Goal: Task Accomplishment & Management: Manage account settings

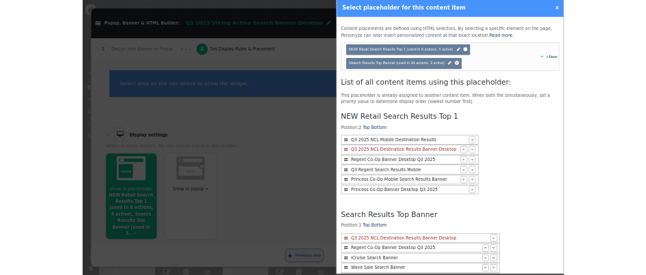
scroll to position [147, 0]
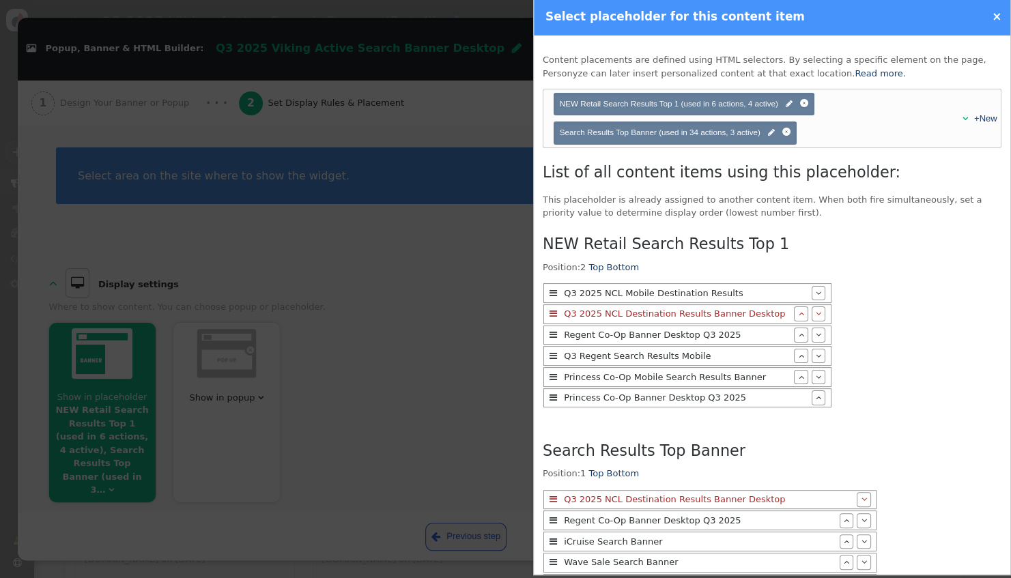
click at [951, 321] on div "NEW Retail Search Results Top 1 Position: 2 Top Bottom  Q3 2025 NCL Mobile Des…" at bounding box center [772, 499] width 459 height 541
click at [996, 18] on link "×" at bounding box center [997, 17] width 10 height 14
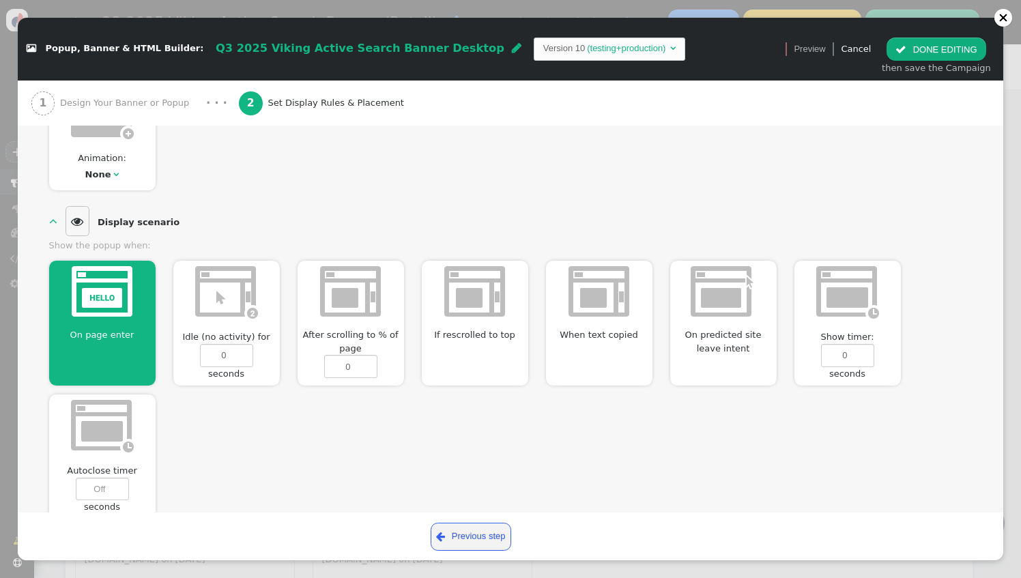
scroll to position [841, 0]
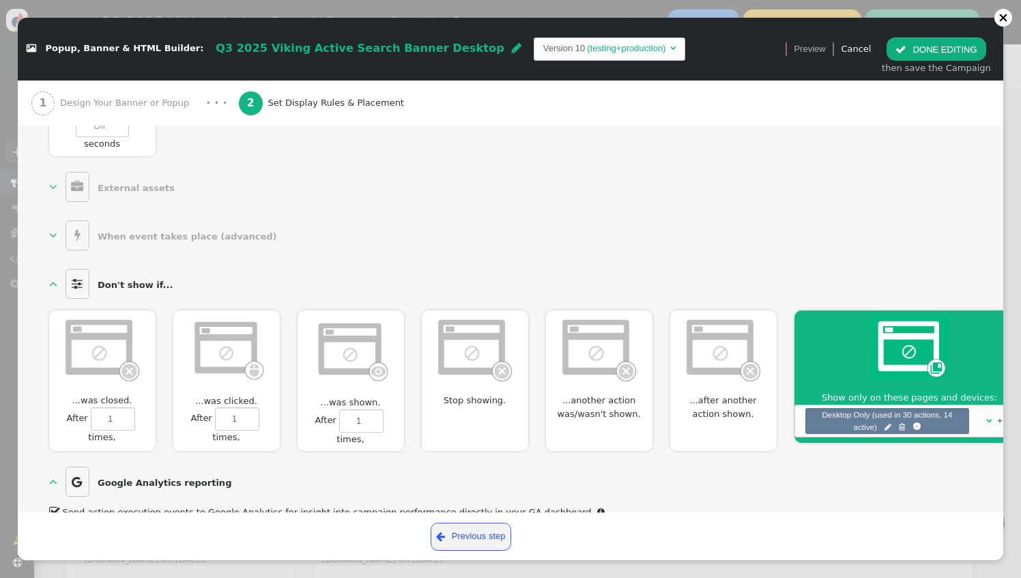
click at [917, 47] on button " DONE EDITING" at bounding box center [936, 49] width 99 height 23
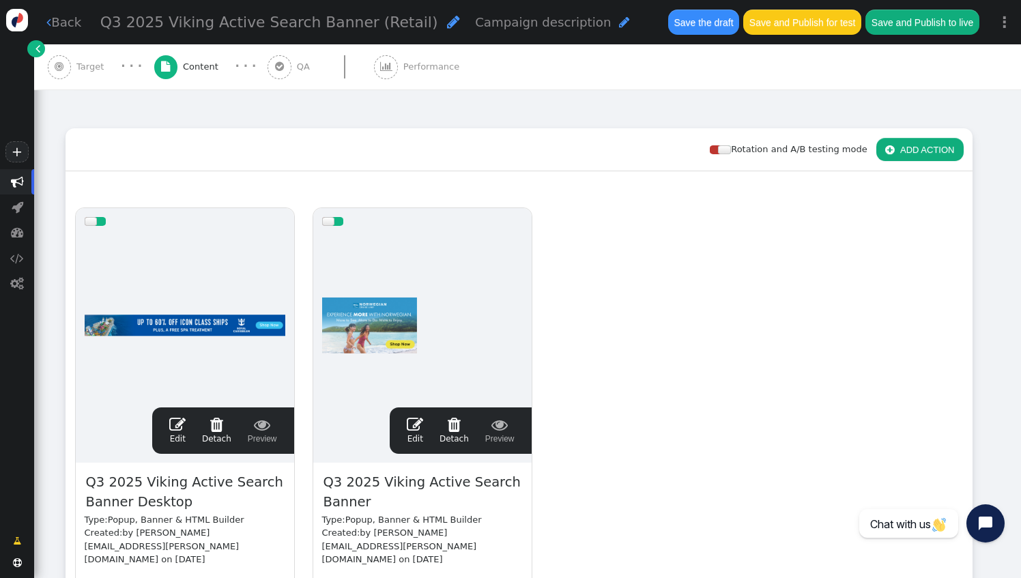
click at [418, 433] on link " Edit" at bounding box center [415, 430] width 16 height 29
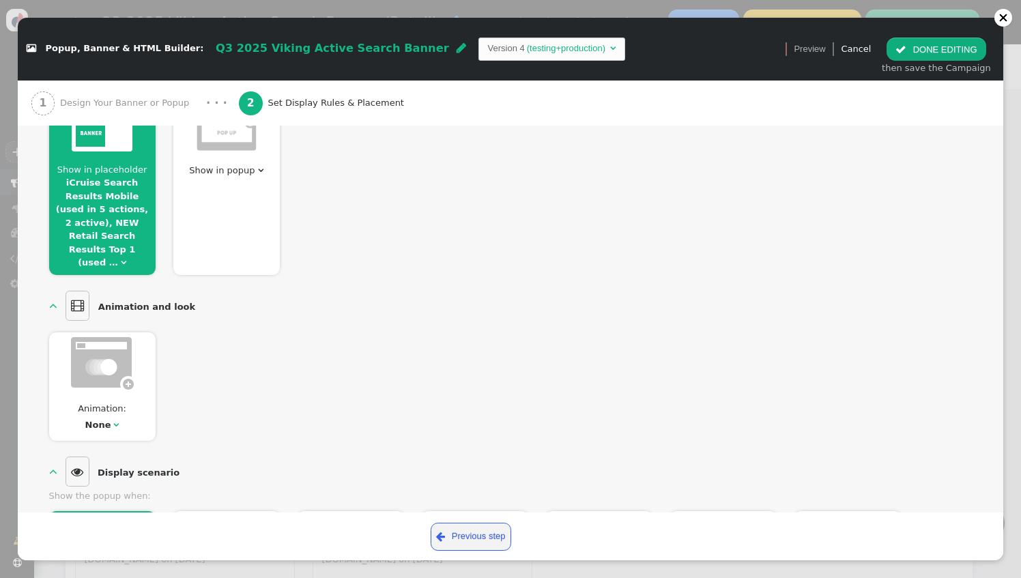
scroll to position [205, 0]
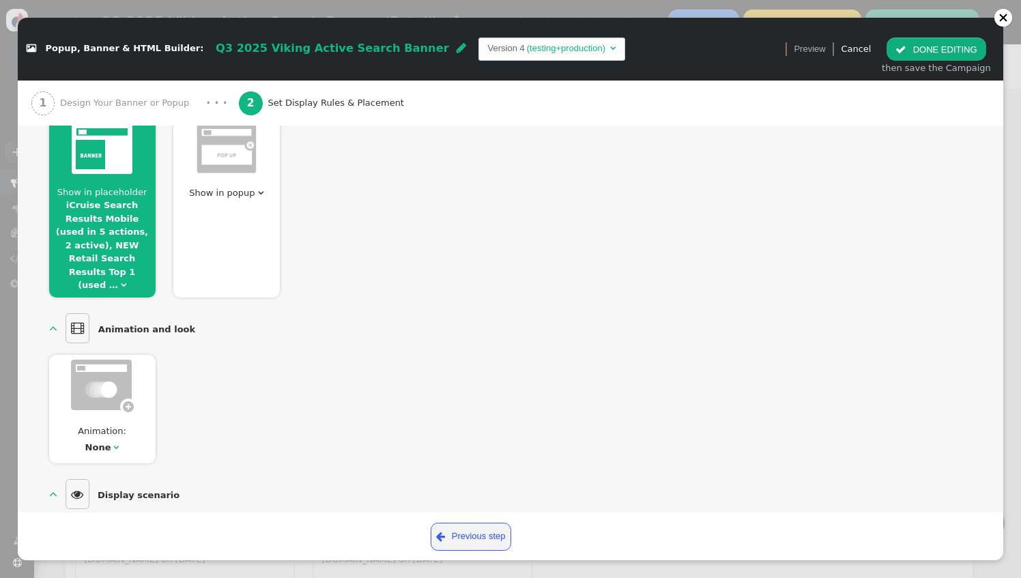
click at [131, 233] on link "iCruise Search Results Mobile (used in 5 actions, 2 active), NEW Retail Search …" at bounding box center [102, 245] width 92 height 90
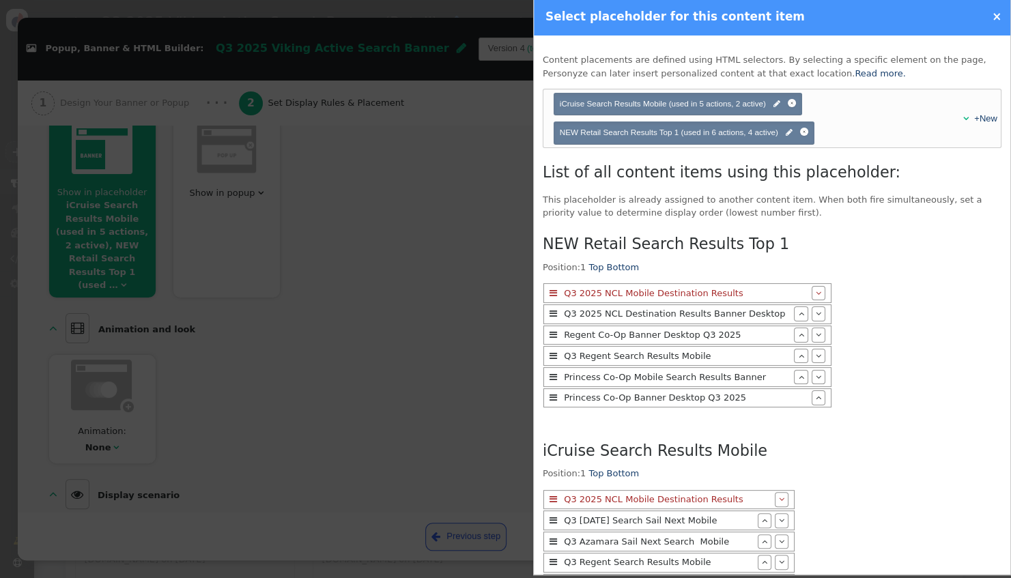
click at [355, 284] on div at bounding box center [505, 289] width 1011 height 578
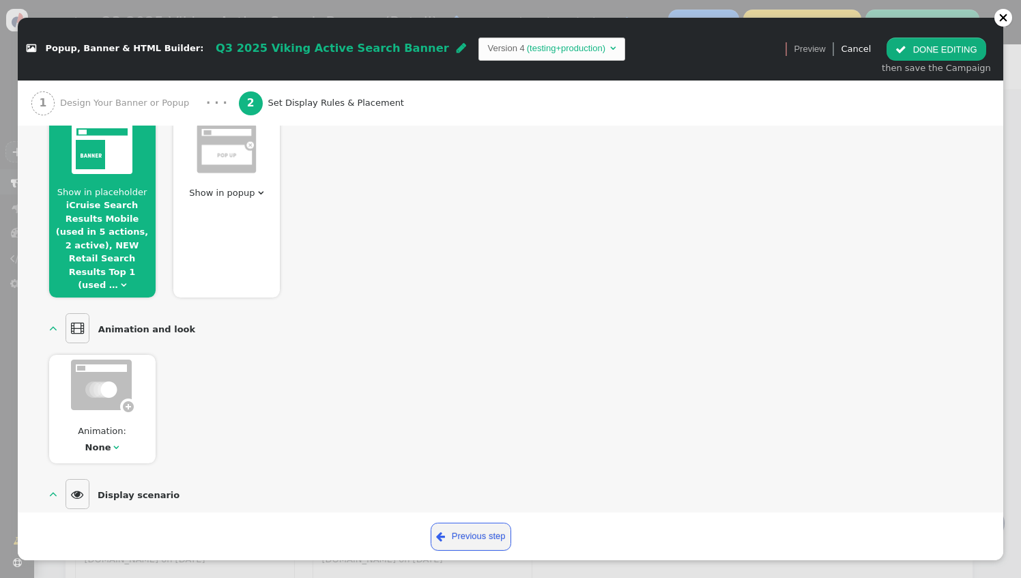
click at [912, 50] on button " DONE EDITING" at bounding box center [936, 49] width 99 height 23
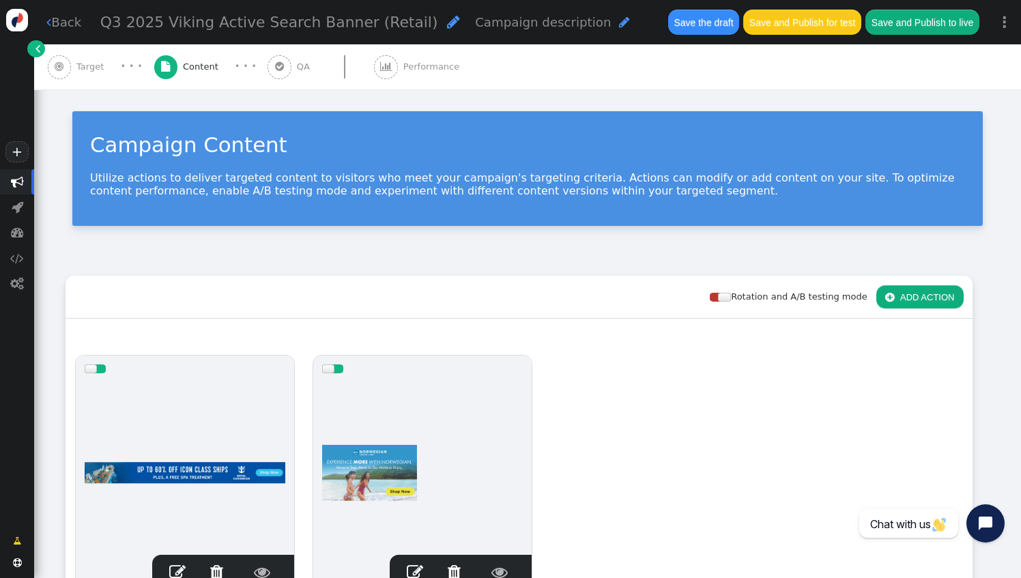
scroll to position [0, 0]
click at [94, 74] on div " Target" at bounding box center [79, 66] width 62 height 45
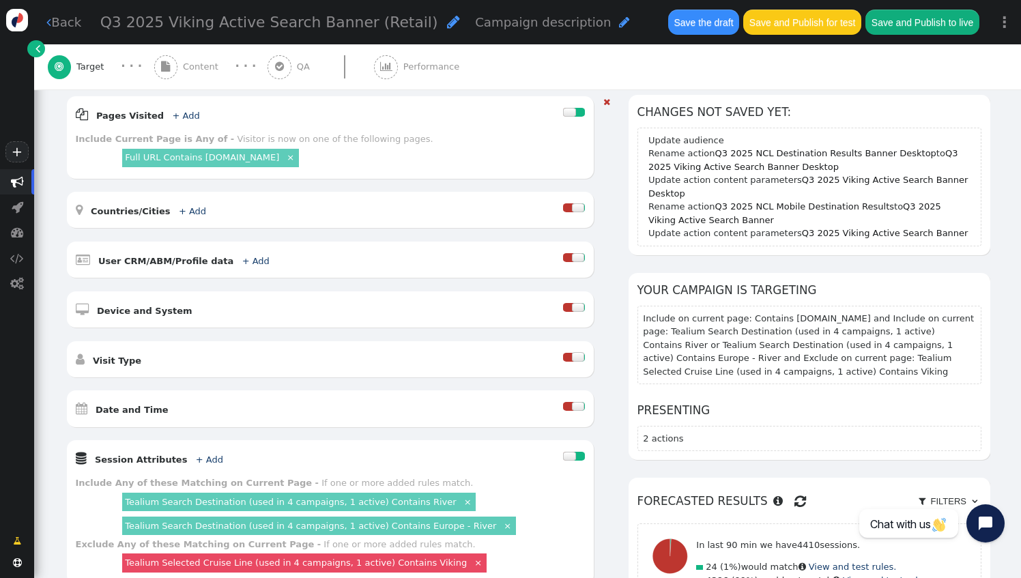
scroll to position [273, 0]
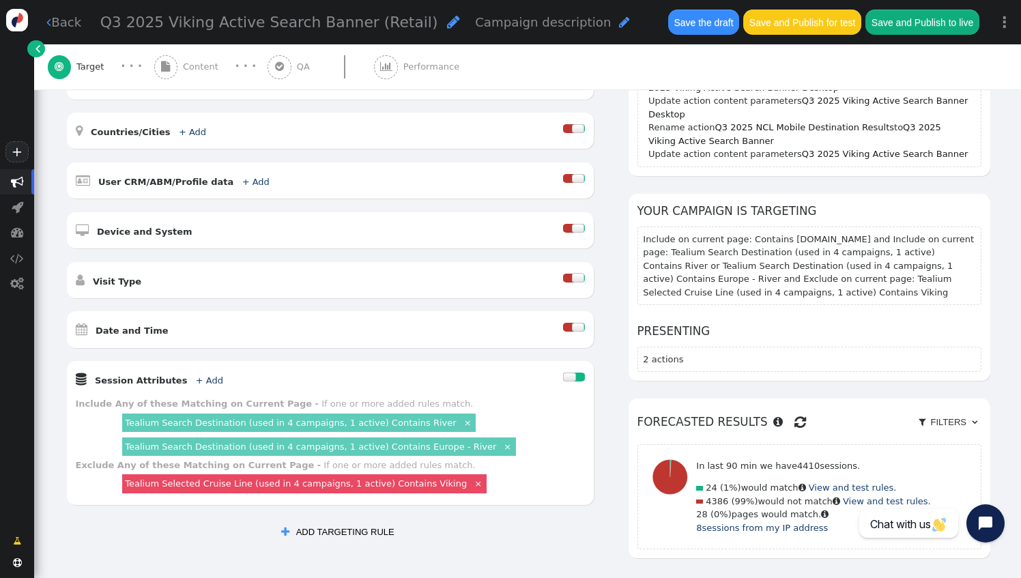
click at [714, 27] on button "Save the draft" at bounding box center [703, 22] width 71 height 25
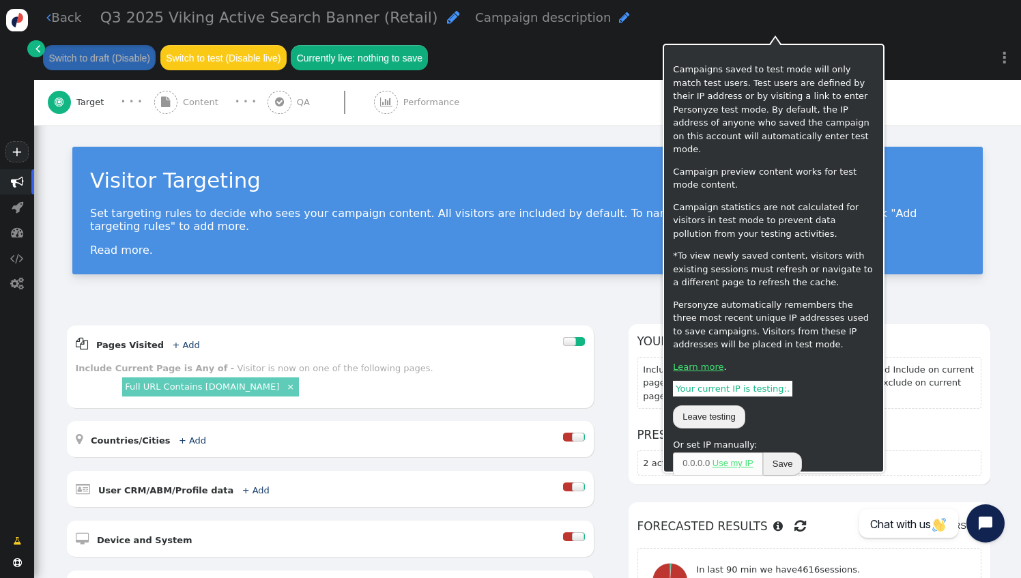
click at [287, 45] on button "Switch to test (Disable live)" at bounding box center [223, 57] width 126 height 25
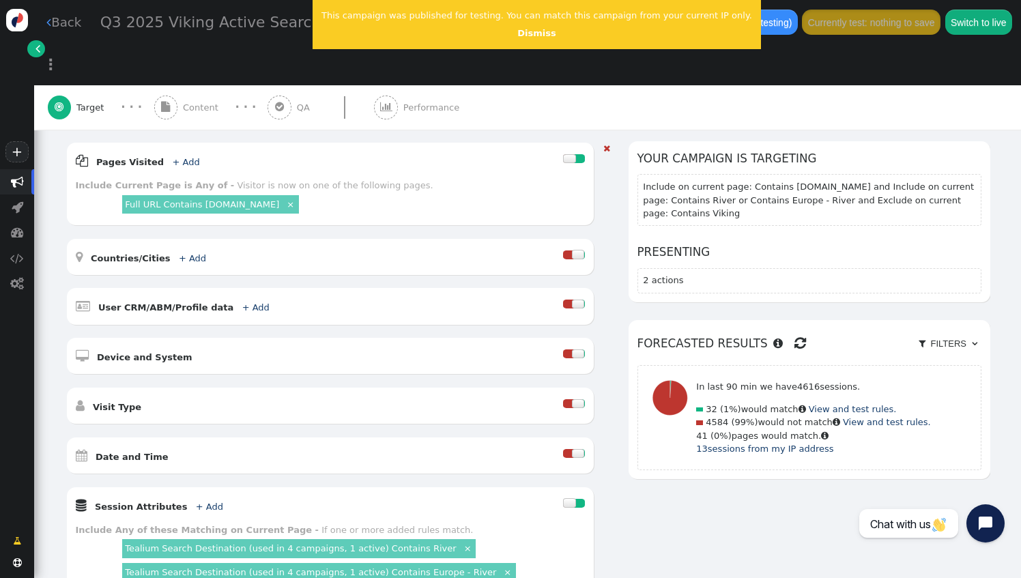
scroll to position [205, 0]
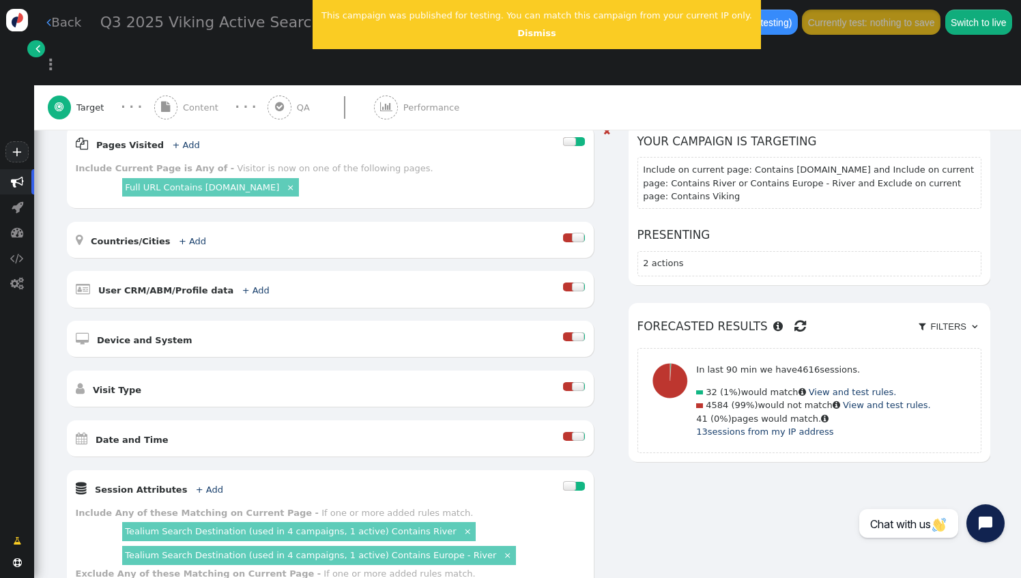
click at [572, 432] on div at bounding box center [578, 436] width 13 height 9
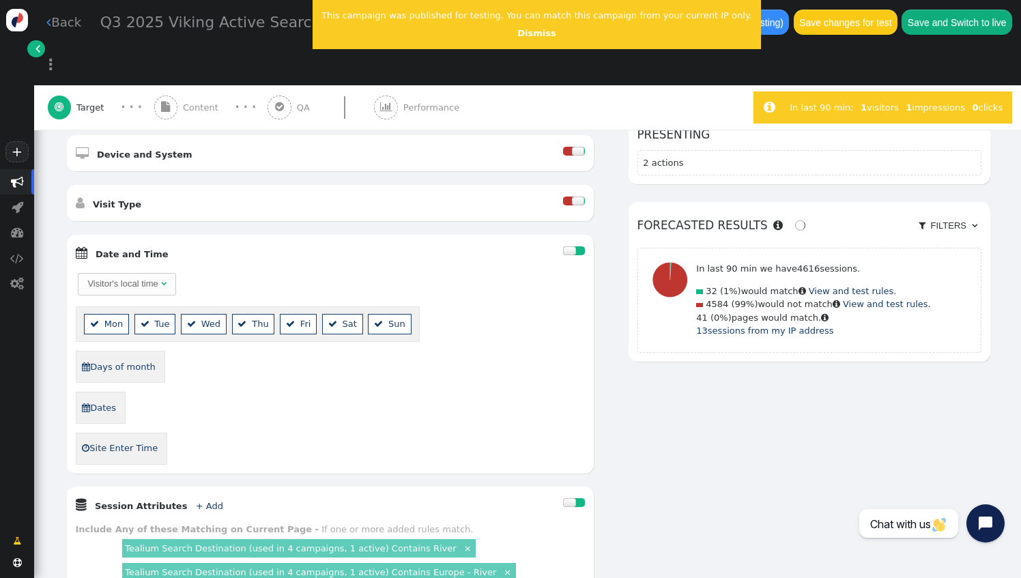
scroll to position [410, 0]
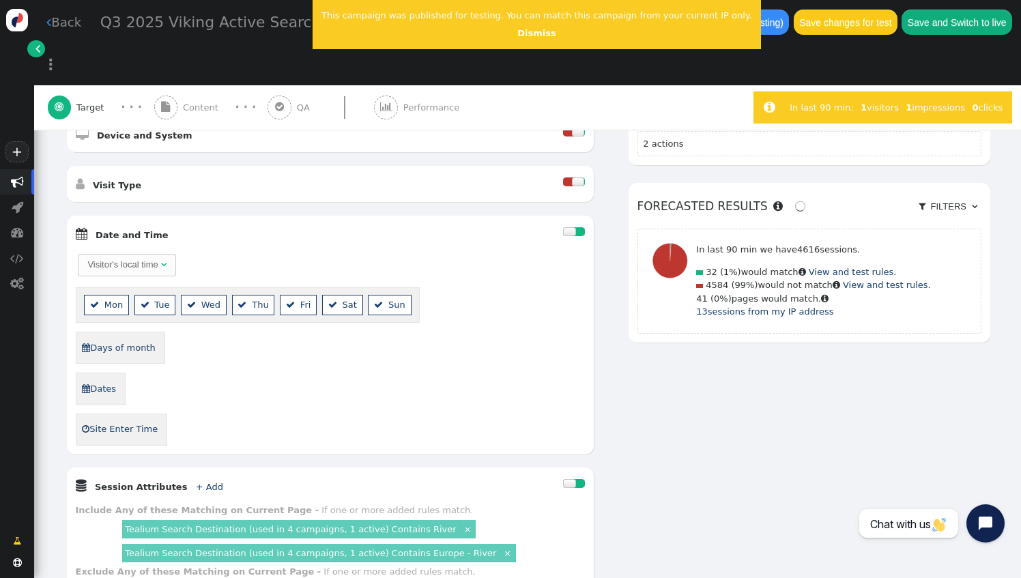
click at [296, 373] on div " Dates" at bounding box center [330, 389] width 509 height 32
click at [113, 377] on link " Dates" at bounding box center [98, 388] width 35 height 22
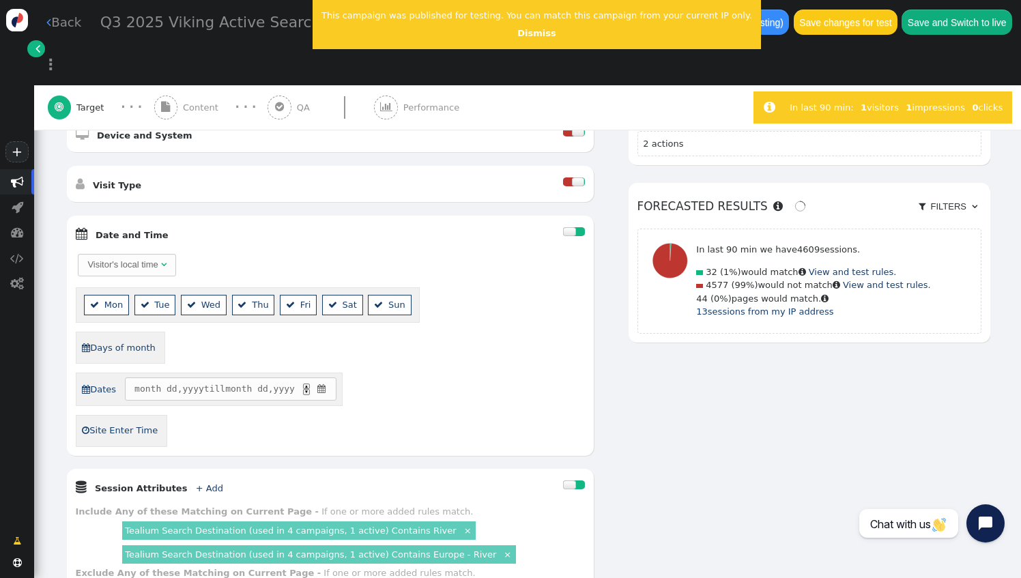
click at [326, 382] on span "" at bounding box center [321, 389] width 12 height 14
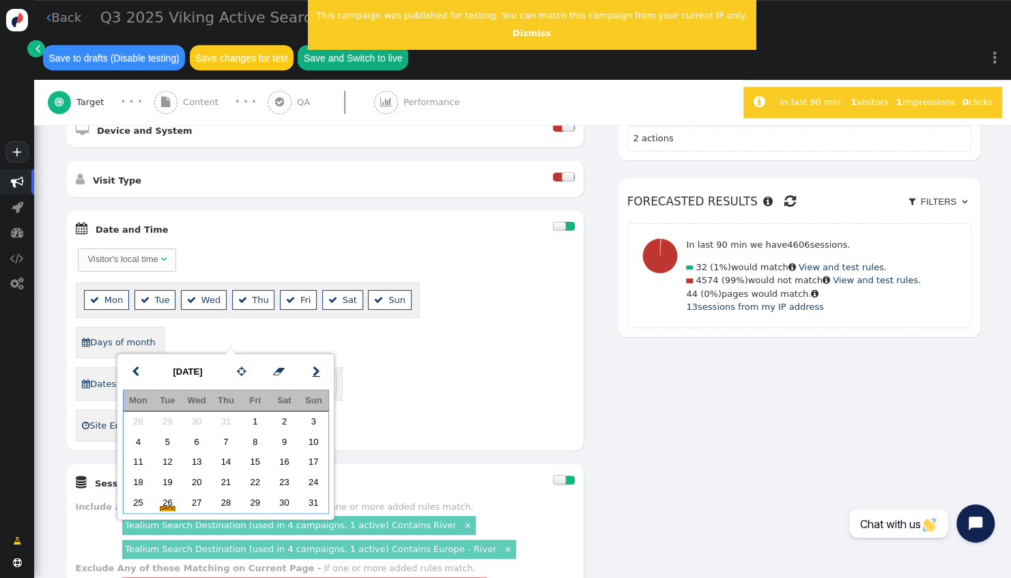
click at [314, 366] on span "" at bounding box center [317, 372] width 8 height 16
click at [142, 419] on td "1" at bounding box center [138, 422] width 29 height 20
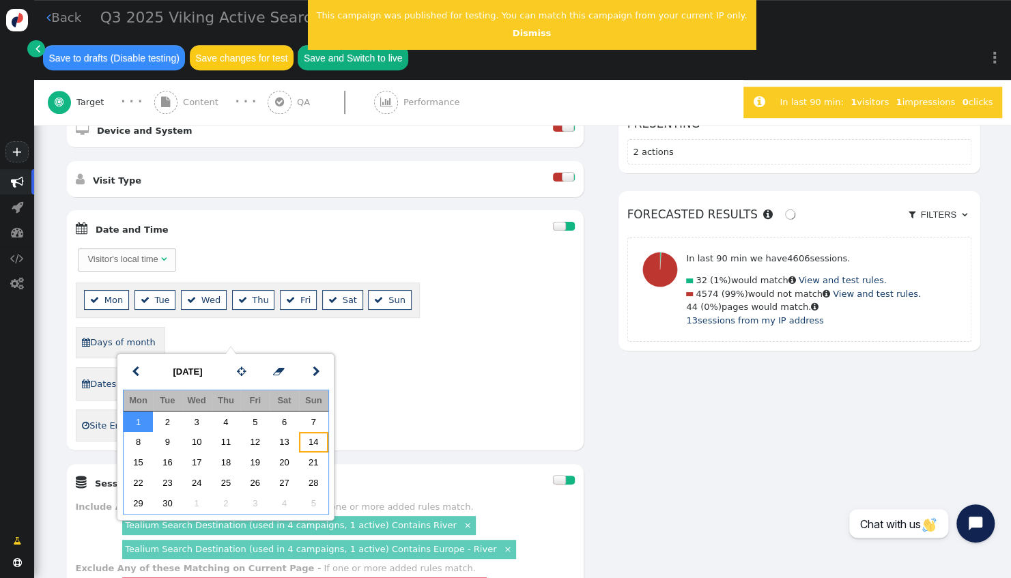
click at [319, 437] on td "14" at bounding box center [313, 442] width 29 height 20
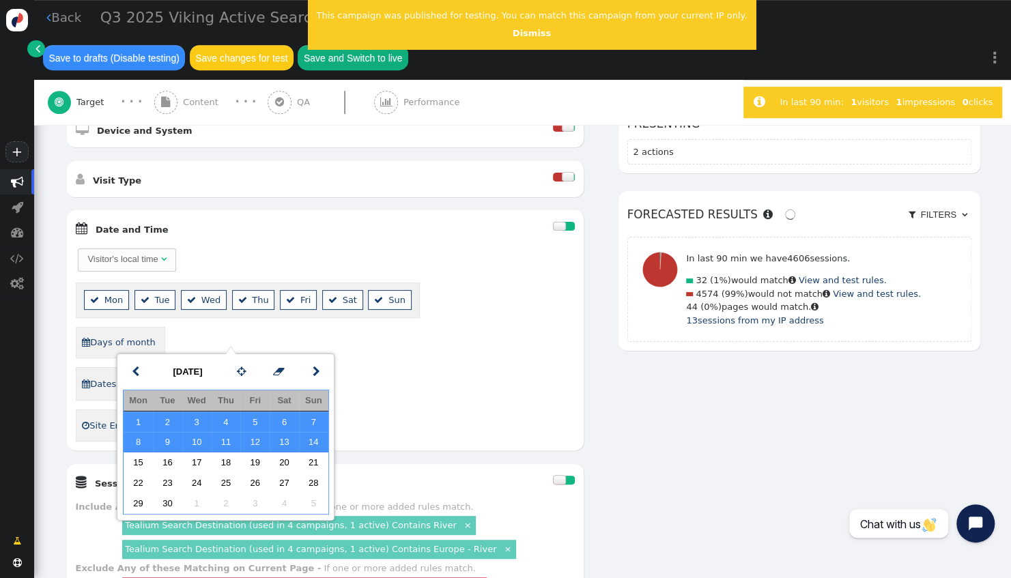
click at [458, 367] on div " Dates [DATE] till [DATE] ▲ ▼ " at bounding box center [325, 383] width 499 height 33
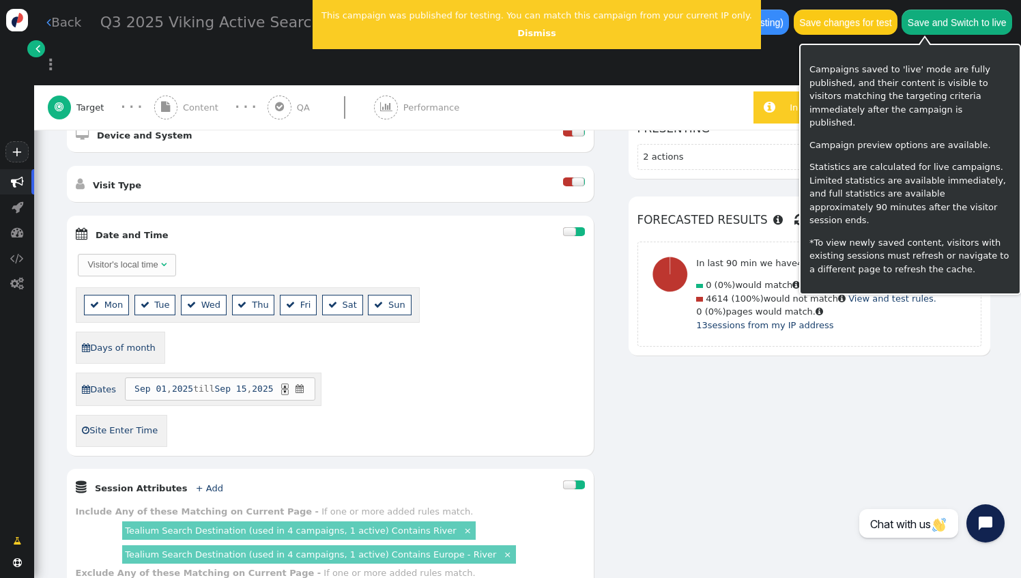
click at [919, 16] on button "Save and Switch to live" at bounding box center [957, 22] width 111 height 25
